Goal: Information Seeking & Learning: Learn about a topic

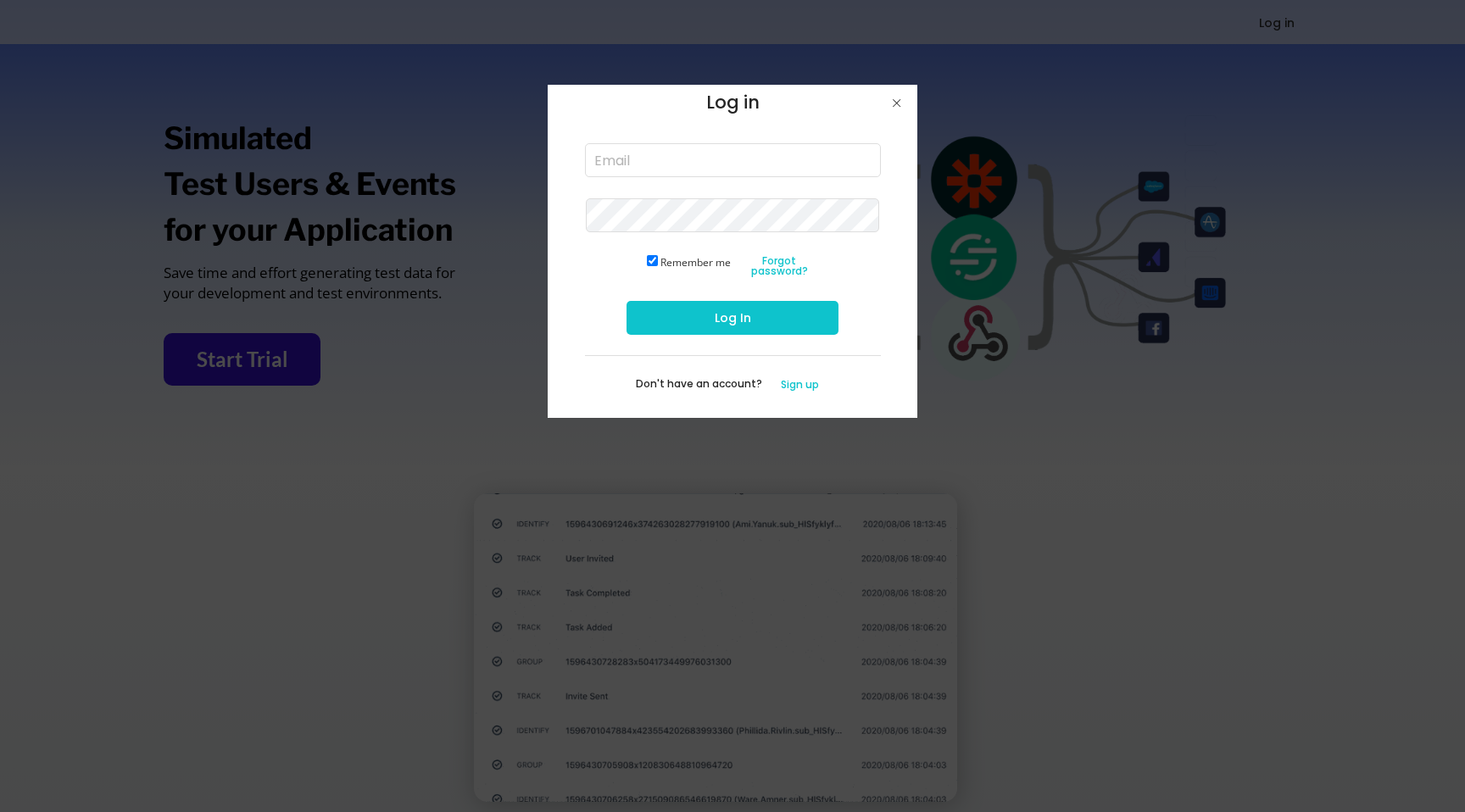
click at [653, 166] on input "email" at bounding box center [733, 161] width 296 height 34
type input "lisa@unlockinggrowth.co"
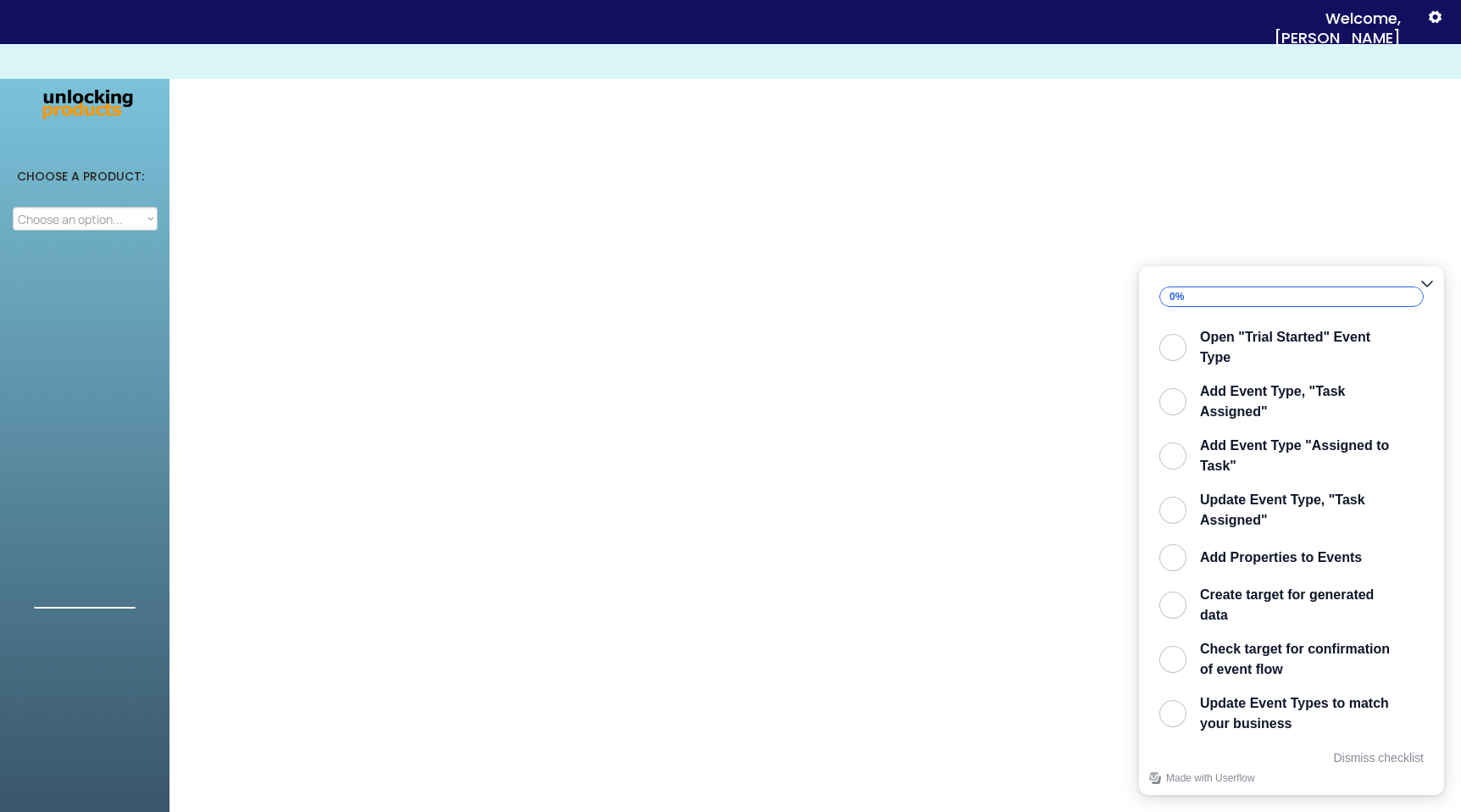
click at [82, 222] on select "Choose an option... Attribution Integration Simulation" at bounding box center [85, 219] width 145 height 24
click at [13, 207] on select "Choose an option... Attribution Integration Simulation" at bounding box center [85, 219] width 145 height 24
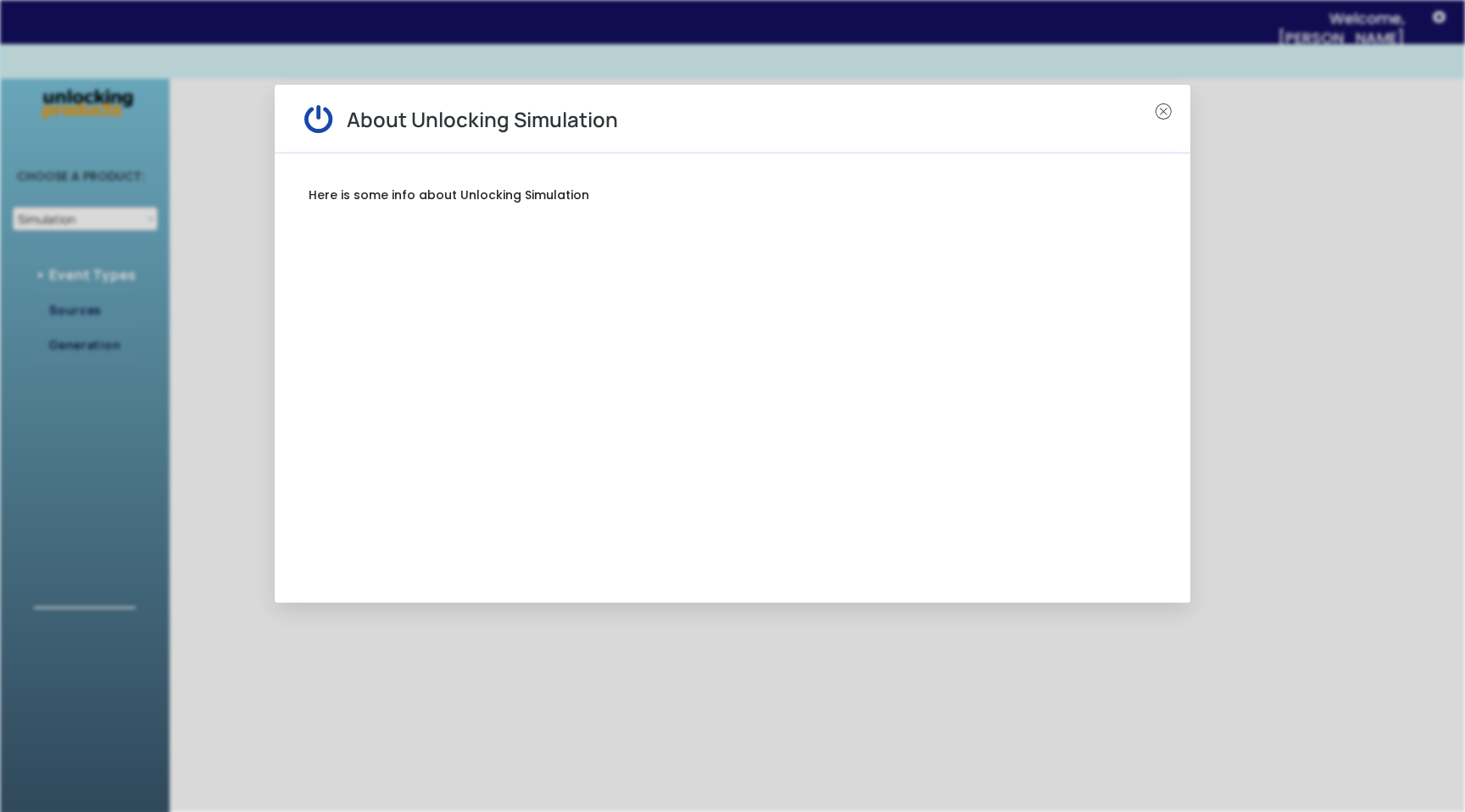
click at [274, 299] on div at bounding box center [732, 406] width 1465 height 812
click at [1160, 110] on text "" at bounding box center [1163, 111] width 16 height 20
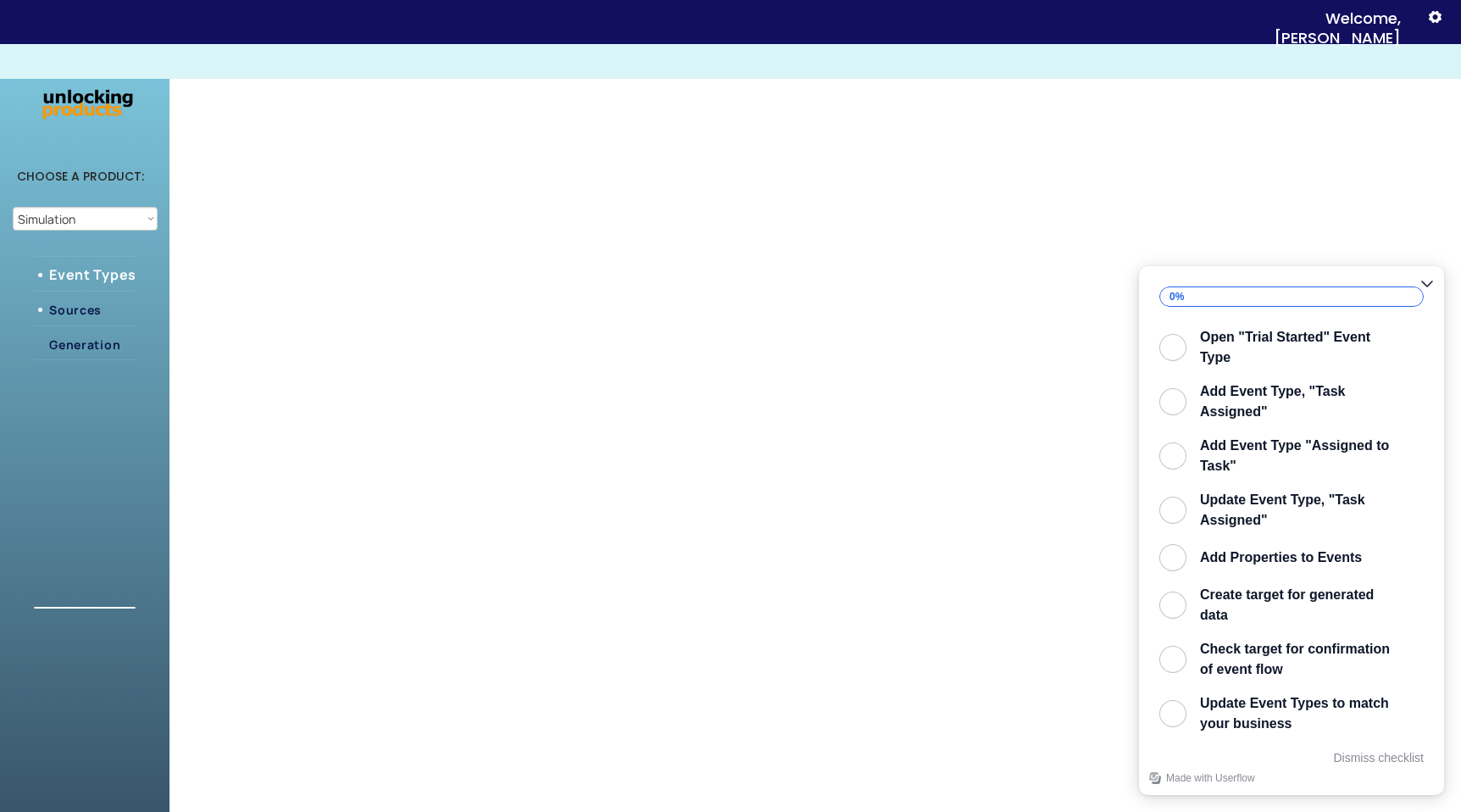
click at [114, 318] on div "Sources" at bounding box center [100, 310] width 102 height 22
click at [107, 348] on div "Generation" at bounding box center [100, 344] width 102 height 13
click at [66, 223] on select "Choose an option... Attribution Integration Simulation" at bounding box center [85, 219] width 145 height 24
click at [13, 207] on select "Choose an option... Attribution Integration Simulation" at bounding box center [85, 219] width 145 height 24
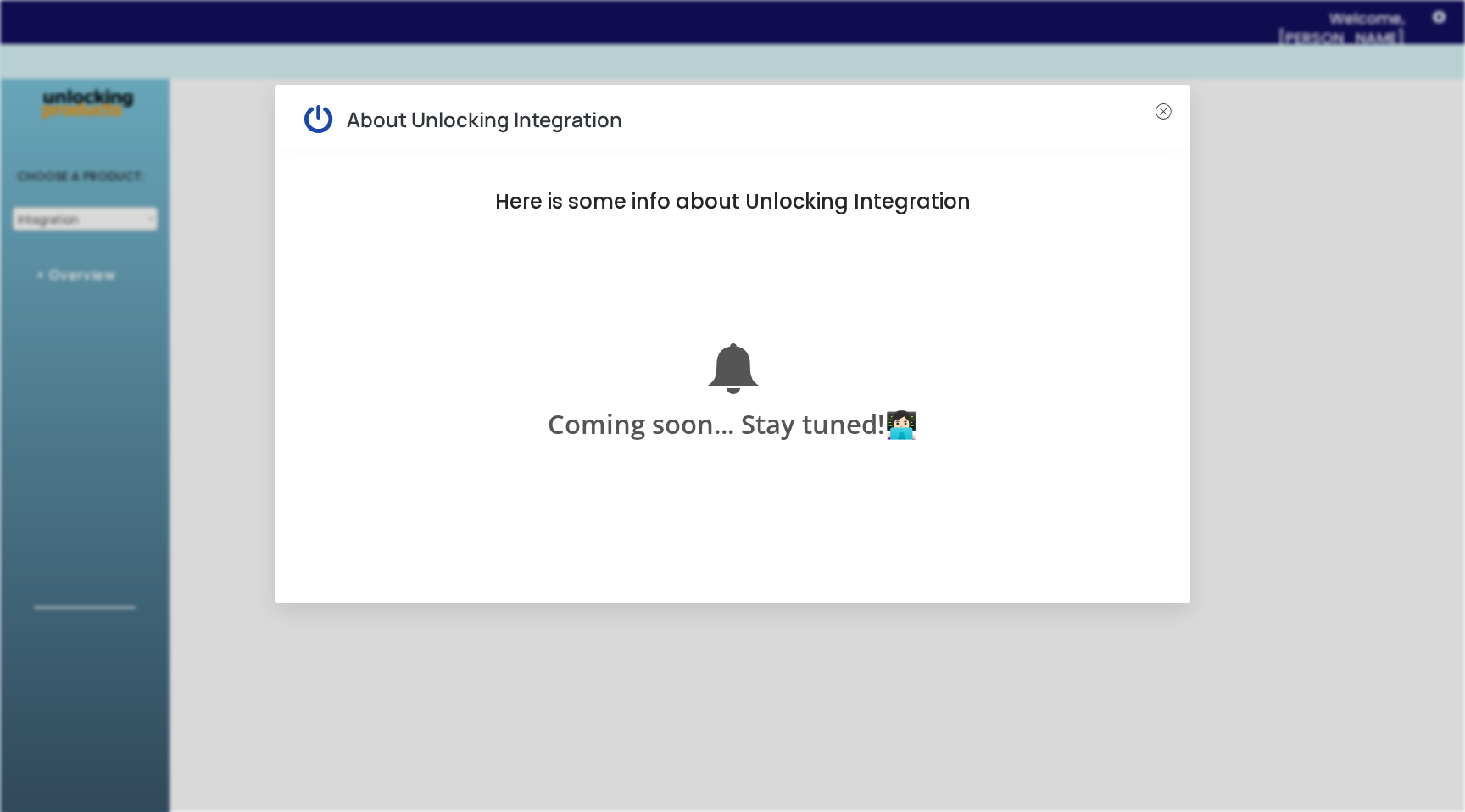
click at [209, 237] on div at bounding box center [732, 406] width 1465 height 812
click at [1147, 114] on div " About Unlocking Integration " at bounding box center [733, 119] width 916 height 68
click at [1164, 109] on text "" at bounding box center [1163, 111] width 16 height 20
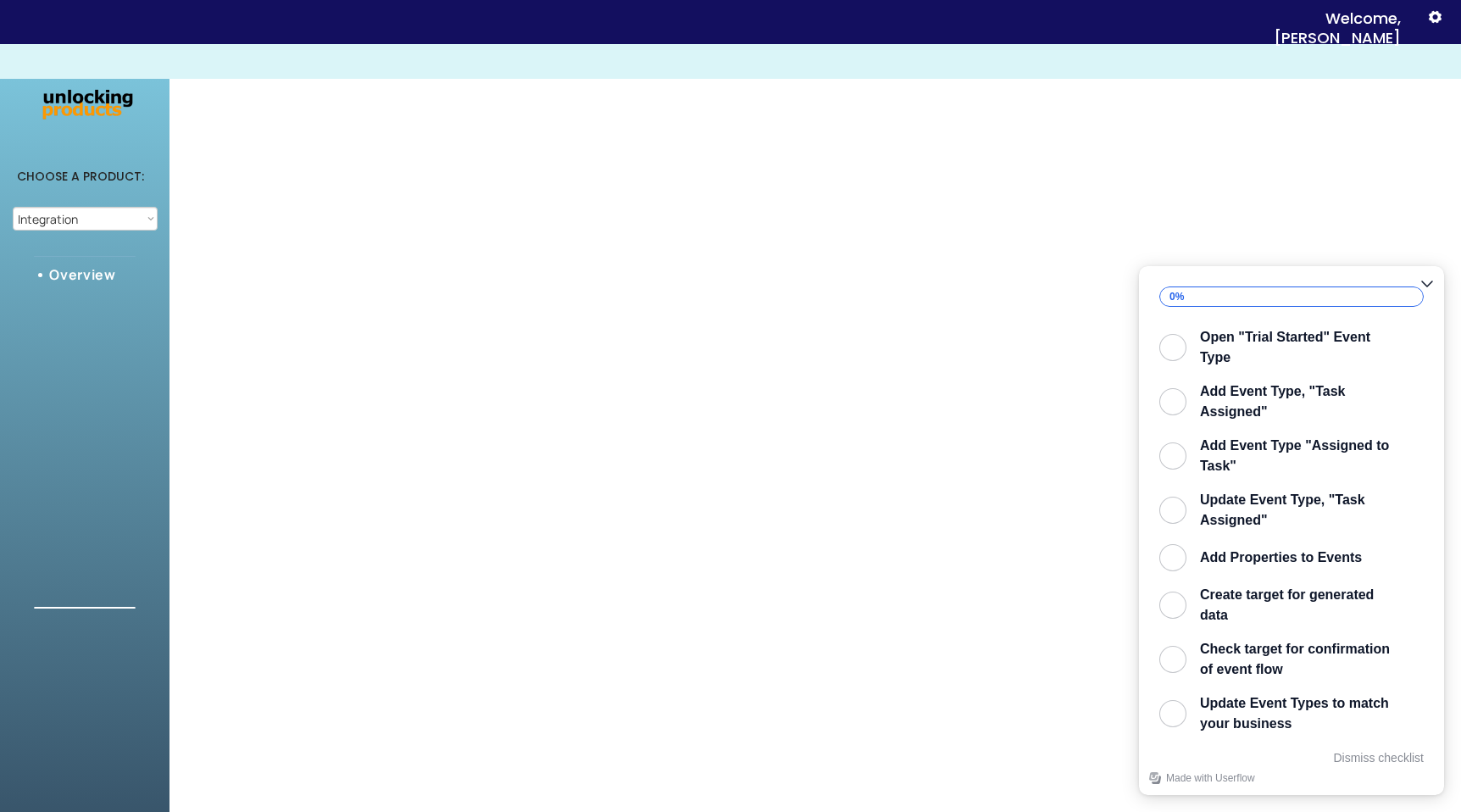
click at [97, 213] on select "Choose an option... Attribution Integration Simulation" at bounding box center [85, 219] width 145 height 24
click at [13, 207] on select "Choose an option... Attribution Integration Simulation" at bounding box center [85, 219] width 145 height 24
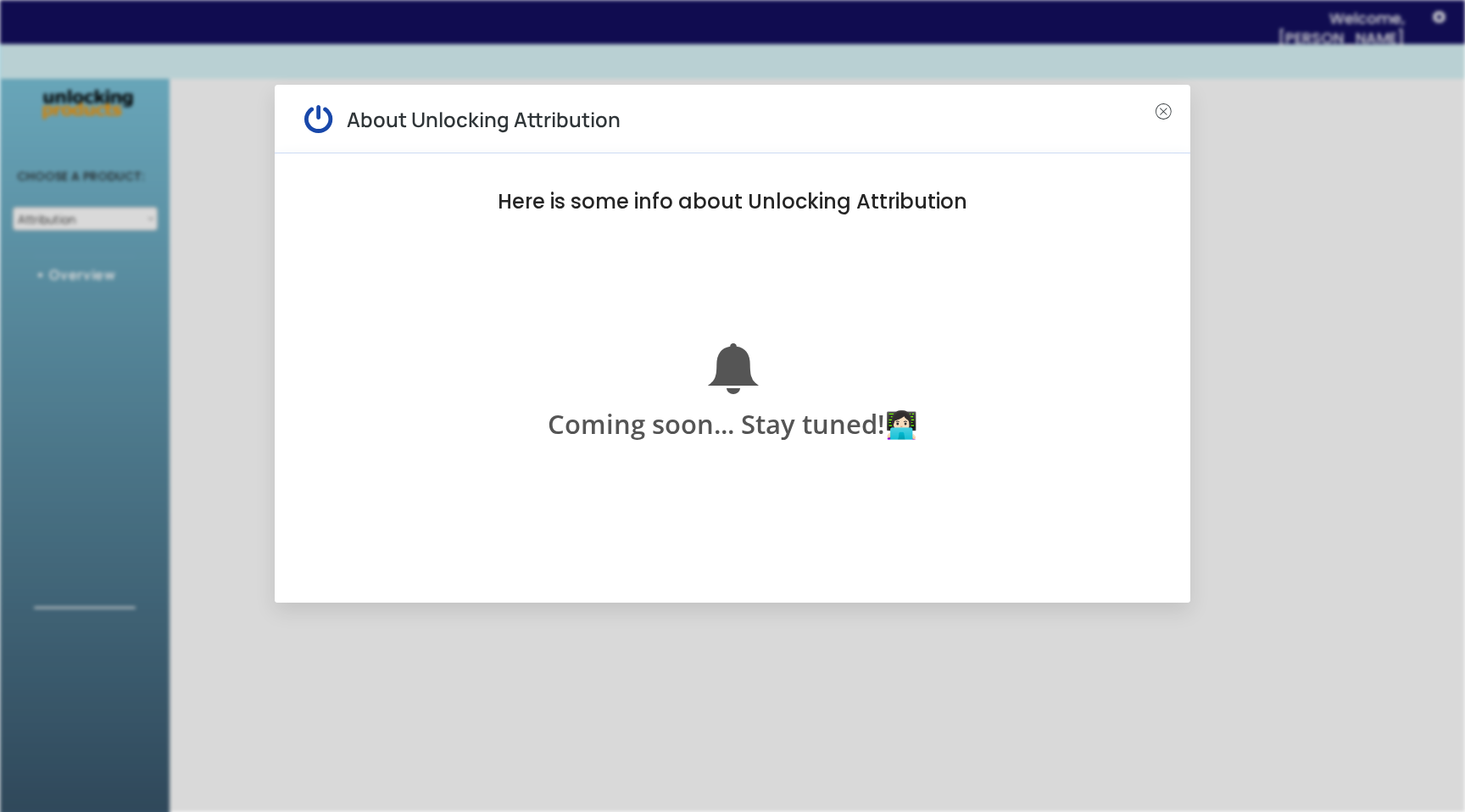
click at [1172, 119] on icon "" at bounding box center [1163, 111] width 20 height 20
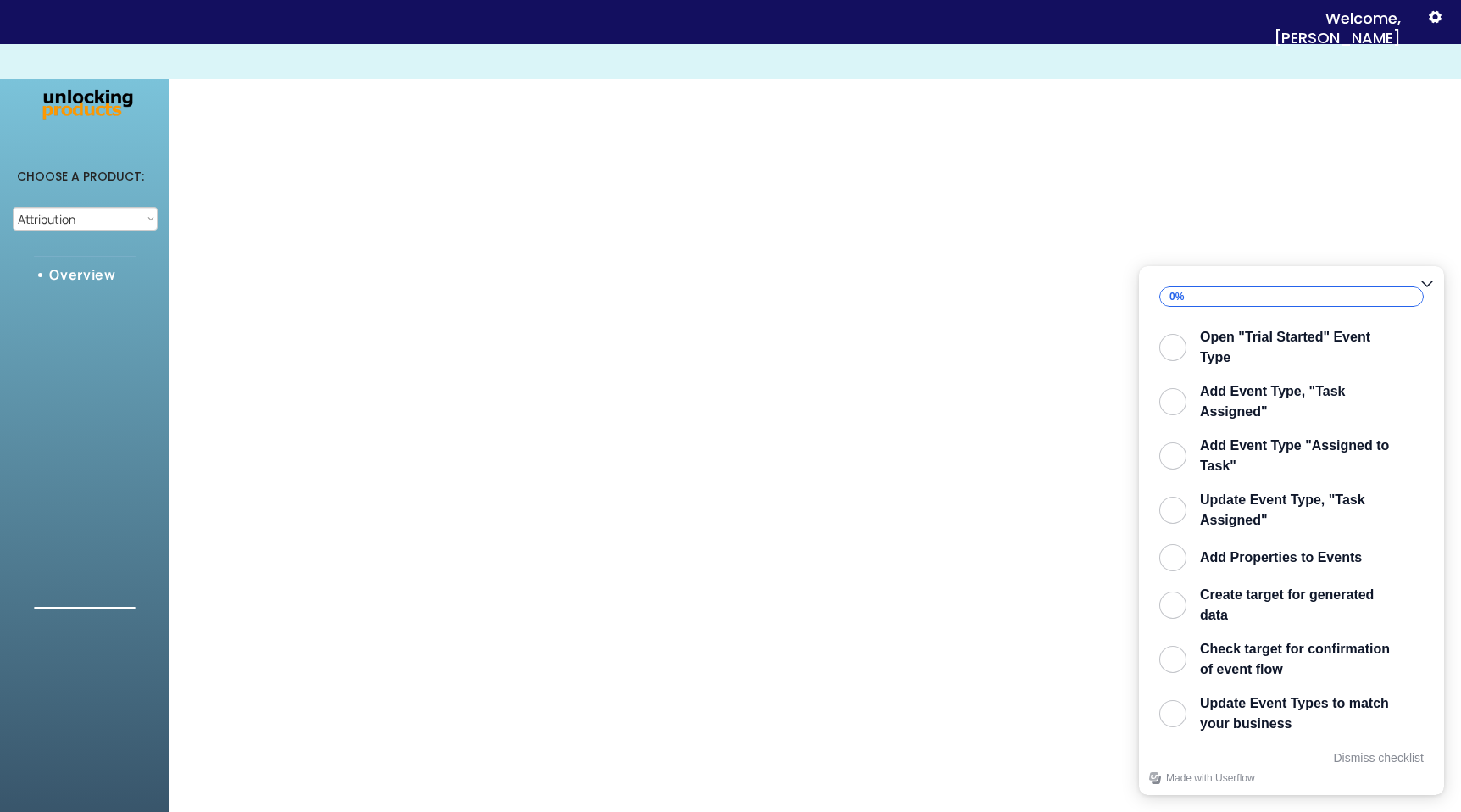
click at [61, 268] on div "Overview" at bounding box center [100, 276] width 102 height 15
click at [95, 220] on select "Choose an option... Attribution Integration Simulation" at bounding box center [85, 219] width 145 height 24
select select ""Simulation""
click at [13, 207] on select "Choose an option... Attribution Integration Simulation" at bounding box center [85, 219] width 145 height 24
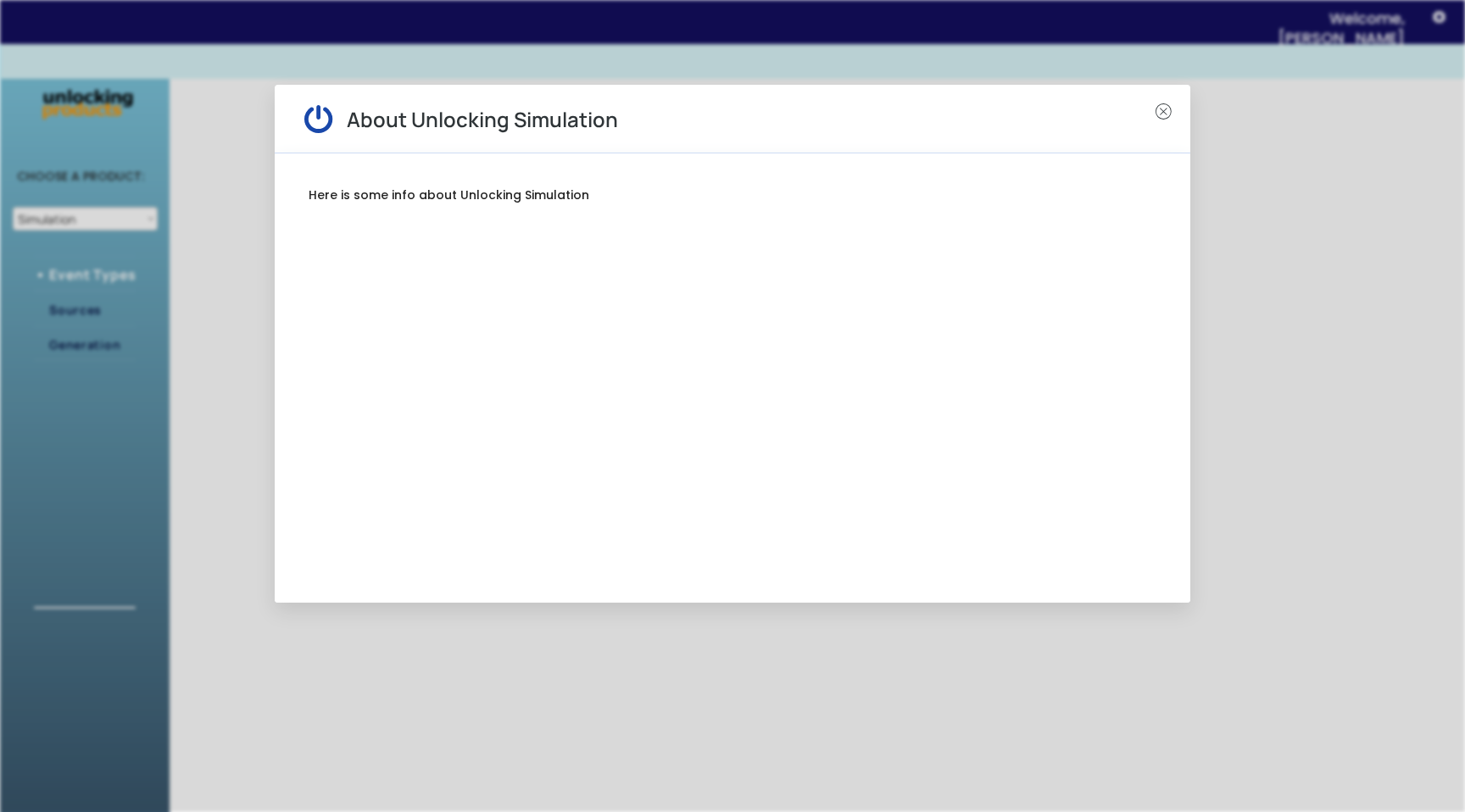
click at [419, 257] on div "Here is some info about Unlocking Simulation" at bounding box center [733, 378] width 916 height 449
click at [189, 224] on div at bounding box center [732, 406] width 1465 height 812
click at [1170, 106] on text "" at bounding box center [1163, 111] width 16 height 20
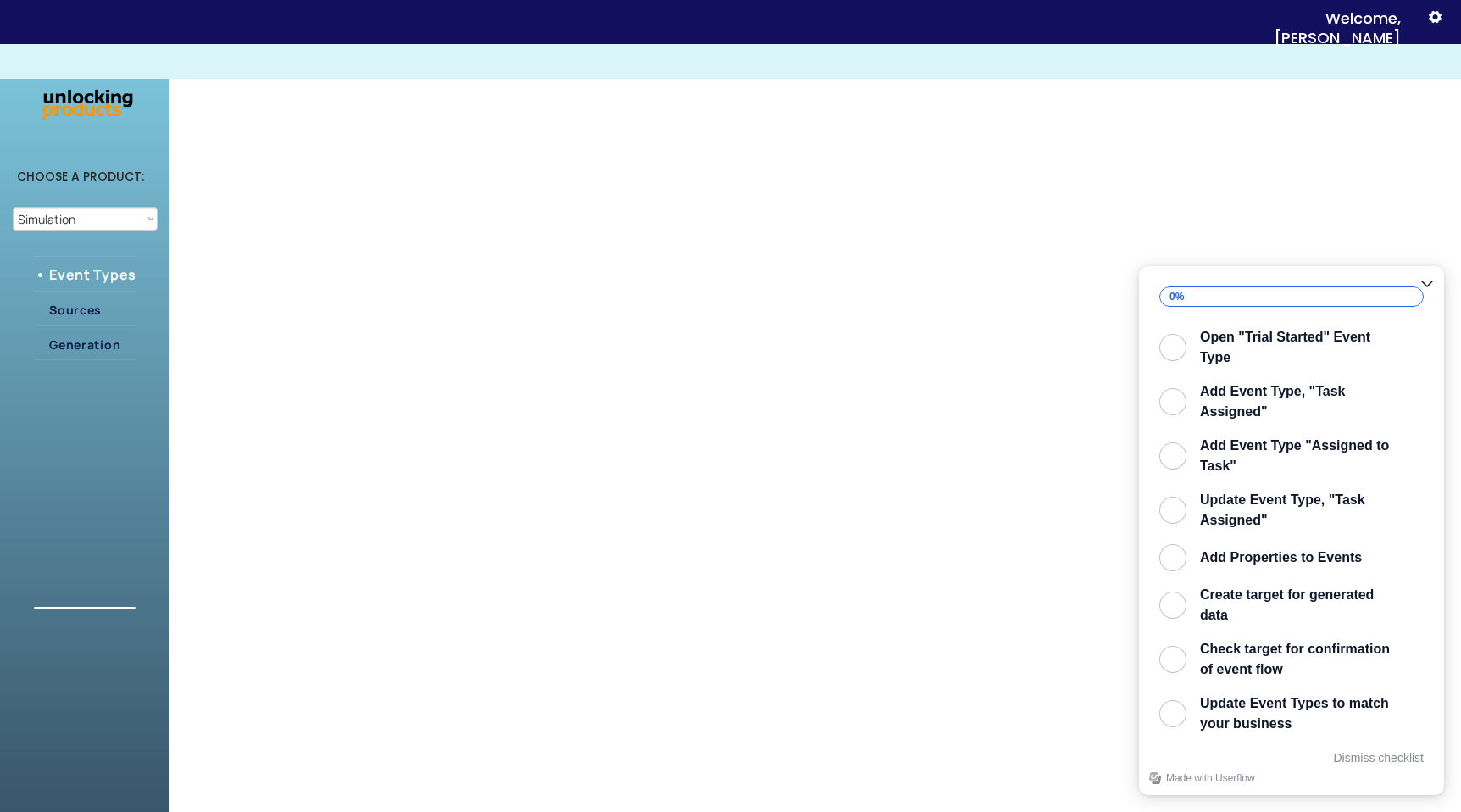
click at [1441, 19] on text "" at bounding box center [1435, 16] width 13 height 18
click at [83, 110] on div at bounding box center [85, 103] width 102 height 42
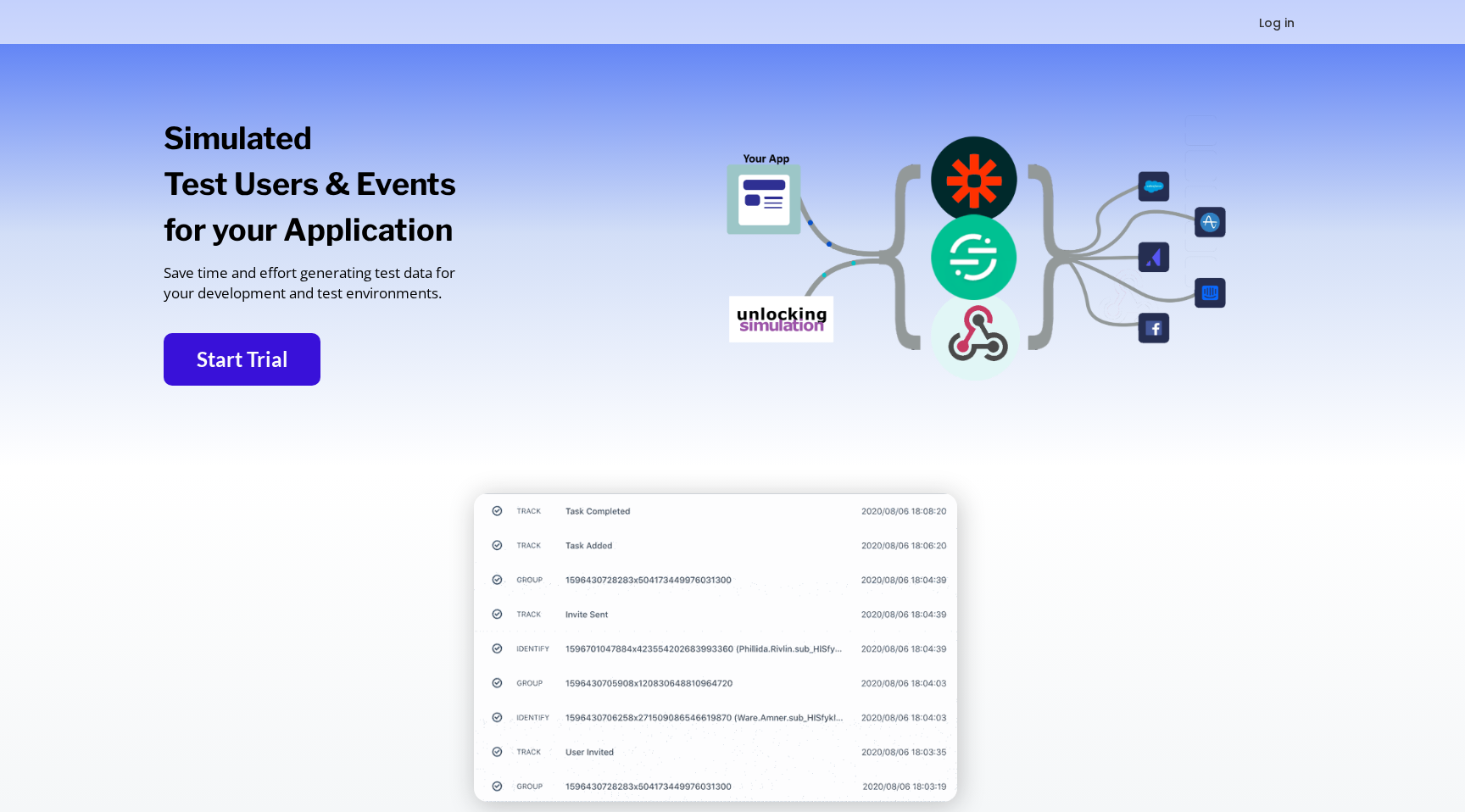
click at [1276, 24] on button "Log in" at bounding box center [1277, 22] width 99 height 21
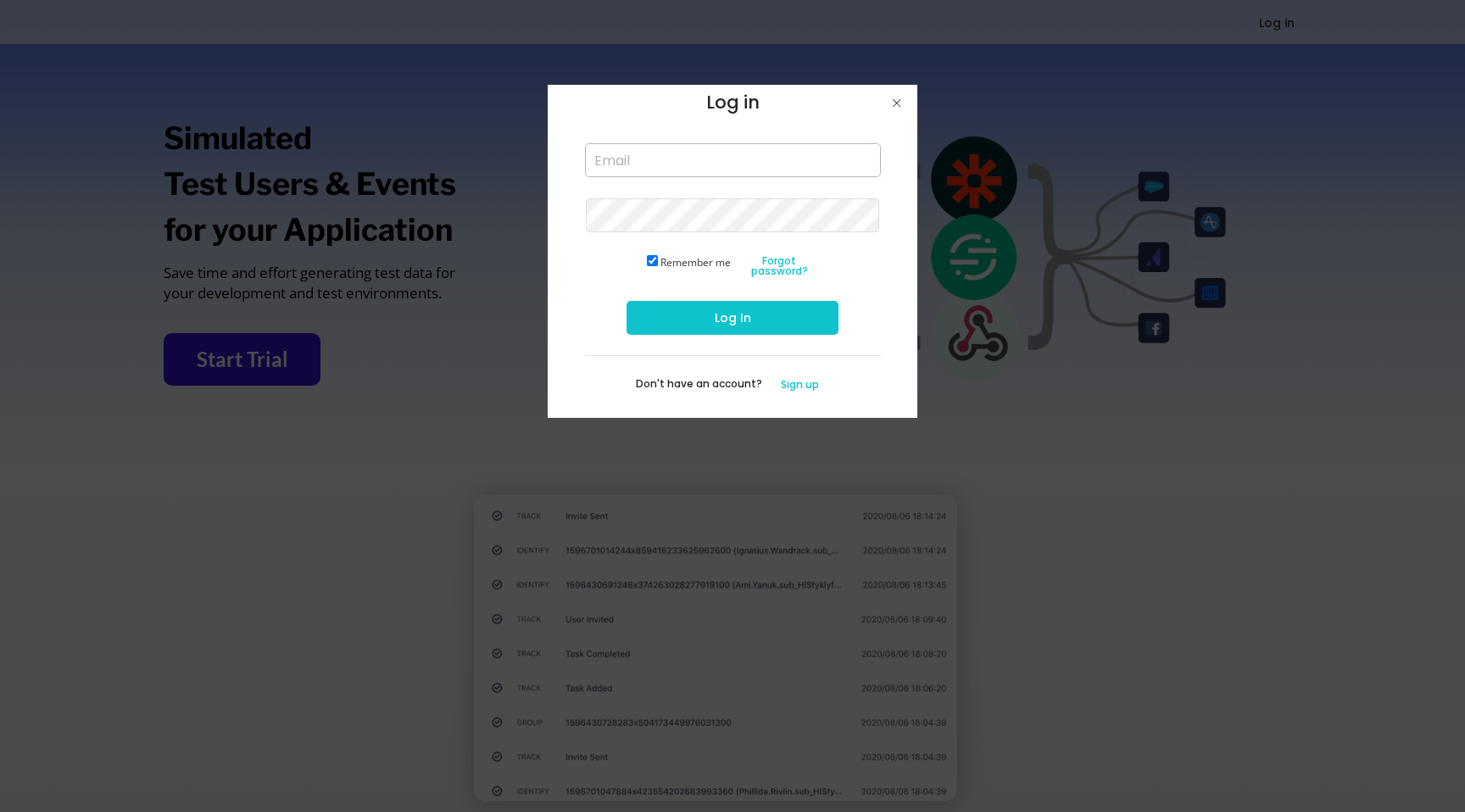
click at [624, 156] on input "email" at bounding box center [733, 161] width 296 height 34
type input "lisa@unlockinggrowth.co"
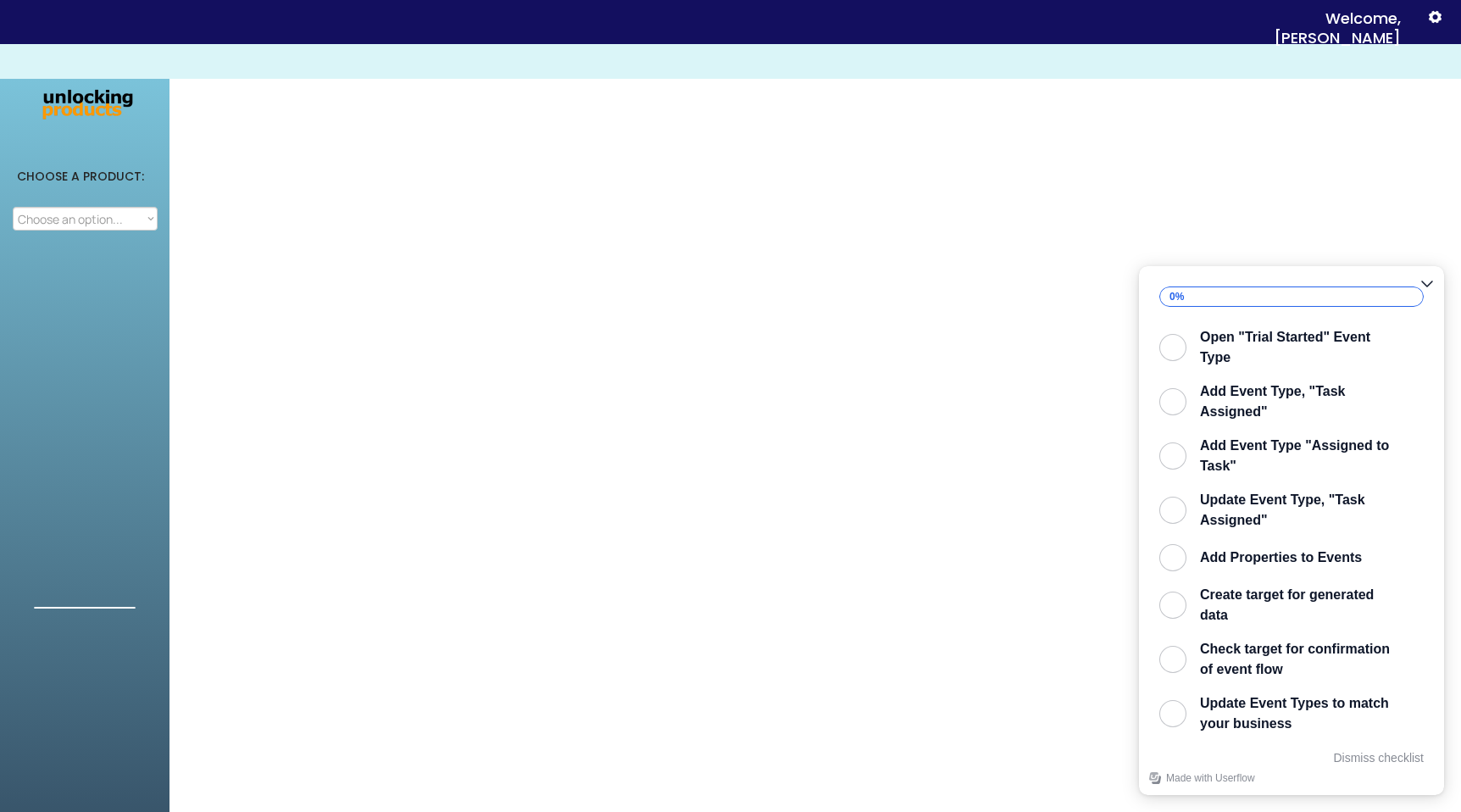
click at [161, 221] on div "CHOOSE A PRODUCT: Choose an option... Attribution Integration Simulation" at bounding box center [85, 597] width 169 height 1106
click at [113, 212] on select "Choose an option... Attribution Integration Simulation" at bounding box center [85, 219] width 145 height 24
select select ""Simulation""
click at [13, 207] on select "Choose an option... Attribution Integration Simulation" at bounding box center [85, 219] width 145 height 24
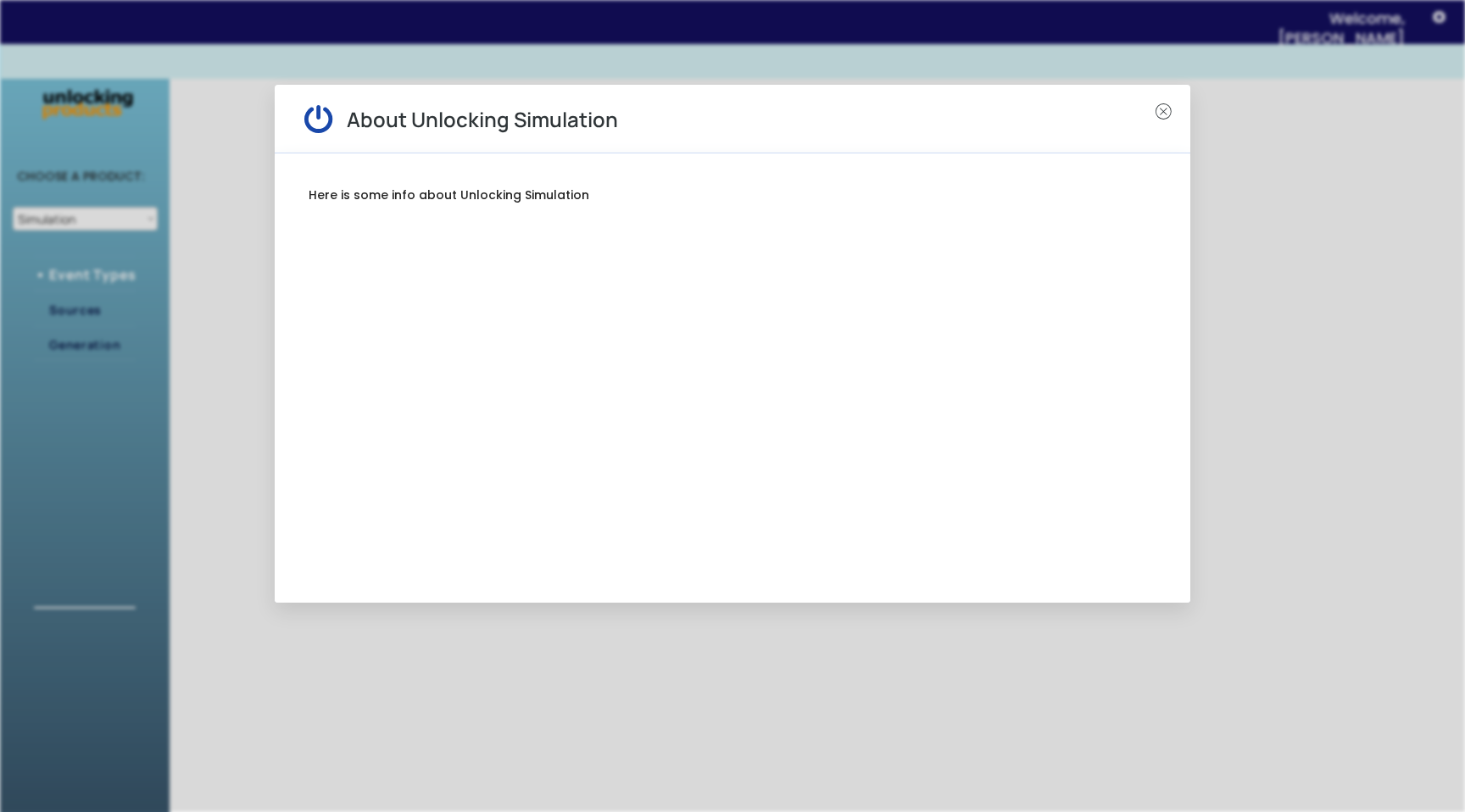
click at [1137, 202] on div "Here is some info about Unlocking Simulation" at bounding box center [732, 206] width 847 height 38
